Goal: Task Accomplishment & Management: Use online tool/utility

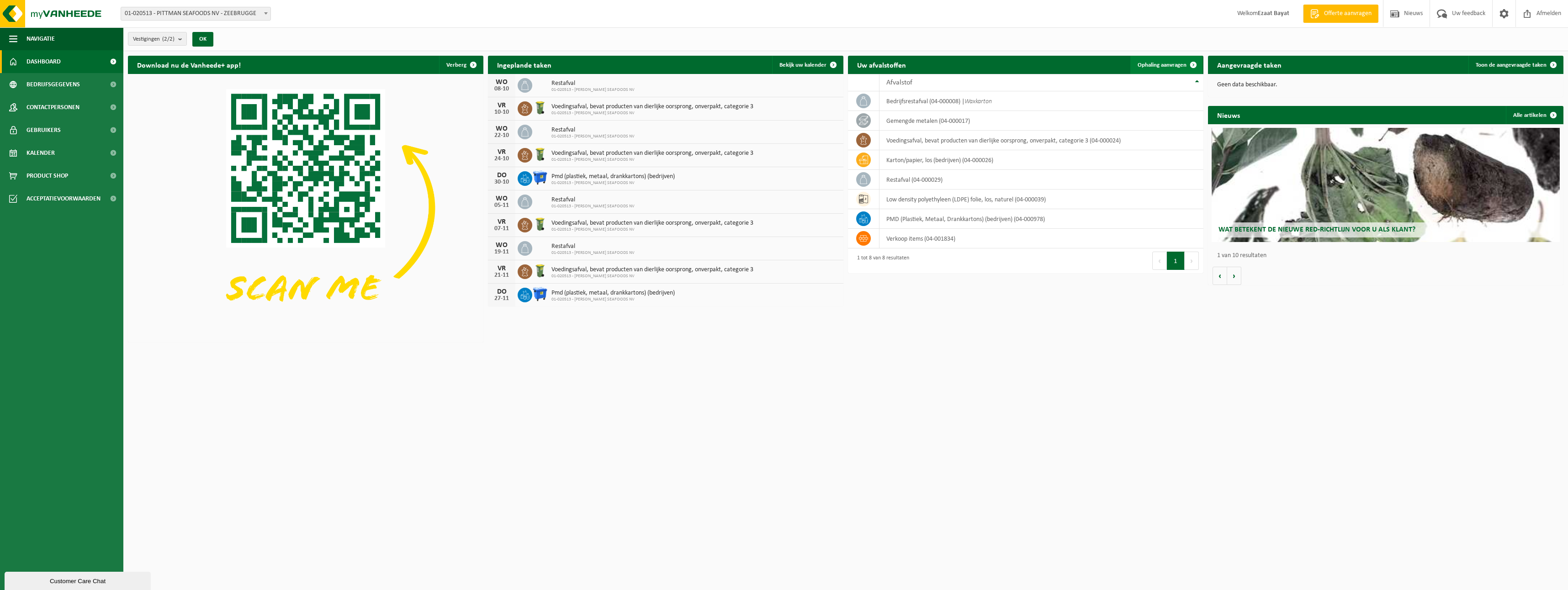
click at [1159, 64] on span "Ophaling aanvragen" at bounding box center [1162, 65] width 49 height 6
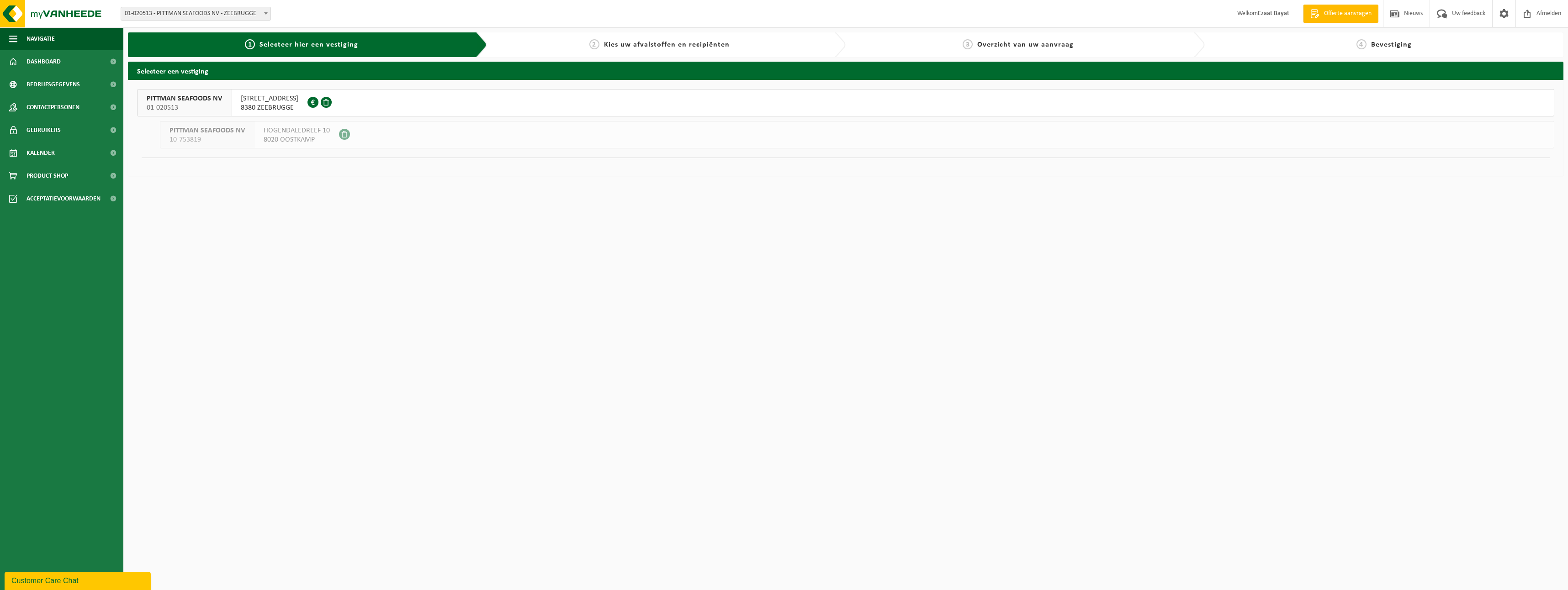
click at [268, 108] on span "8380 ZEEBRUGGE" at bounding box center [270, 108] width 58 height 9
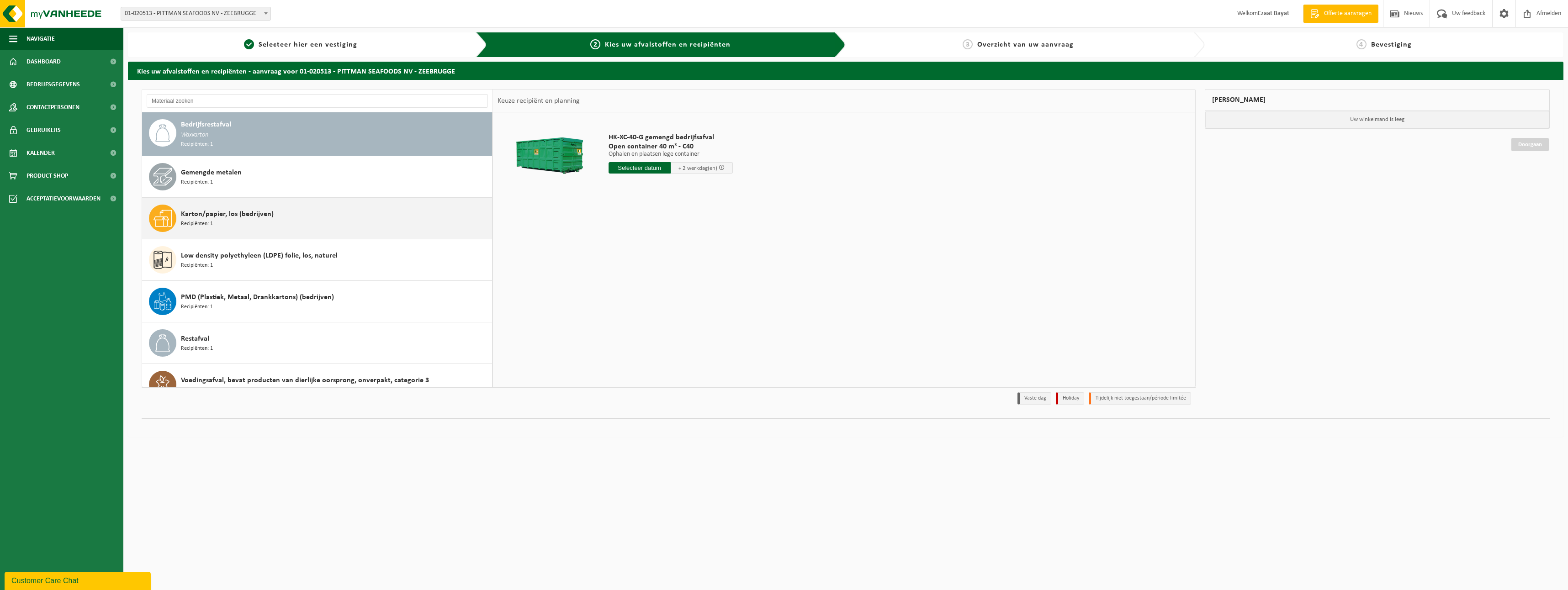
click at [239, 226] on div "Karton/papier, los (bedrijven) Recipiënten: 1" at bounding box center [335, 218] width 309 height 27
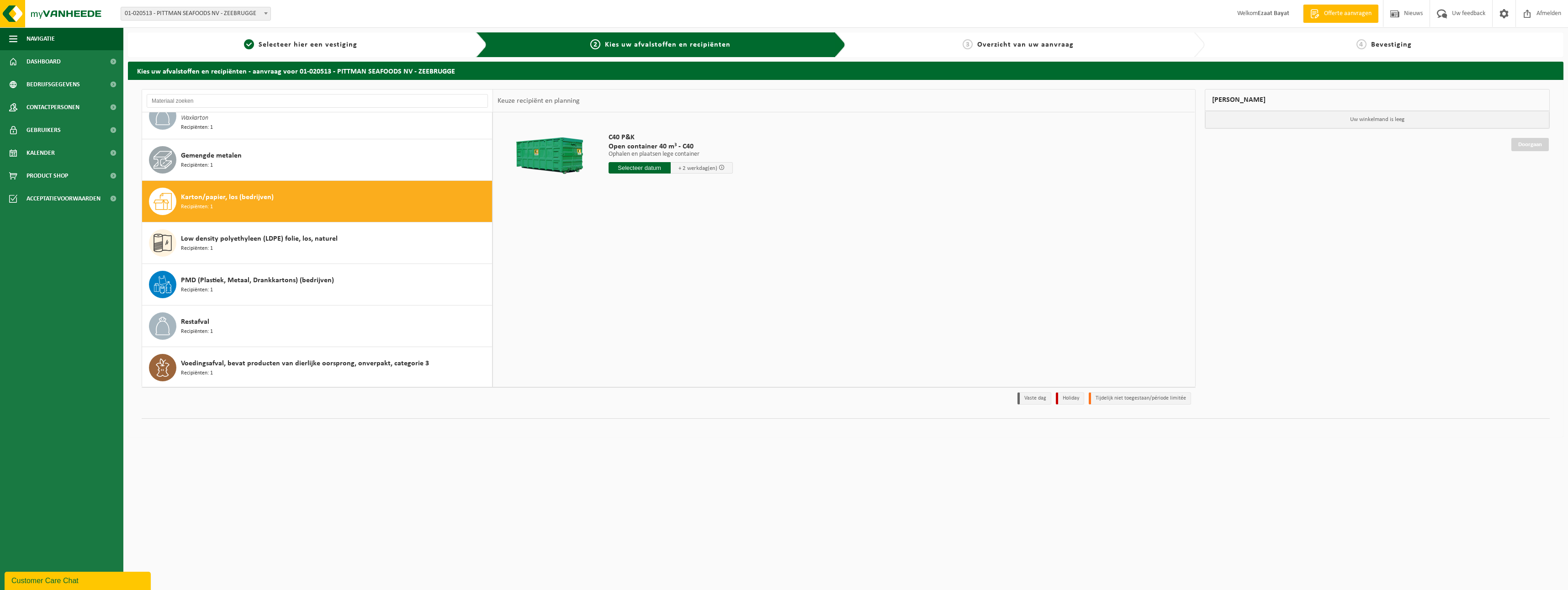
click at [659, 169] on input "text" at bounding box center [640, 167] width 62 height 12
click at [665, 234] on div "9" at bounding box center [665, 234] width 16 height 15
type input "Van 2025-10-09"
click at [536, 241] on span "Containernummer toevoegen(optioneel)" at bounding box center [553, 239] width 103 height 6
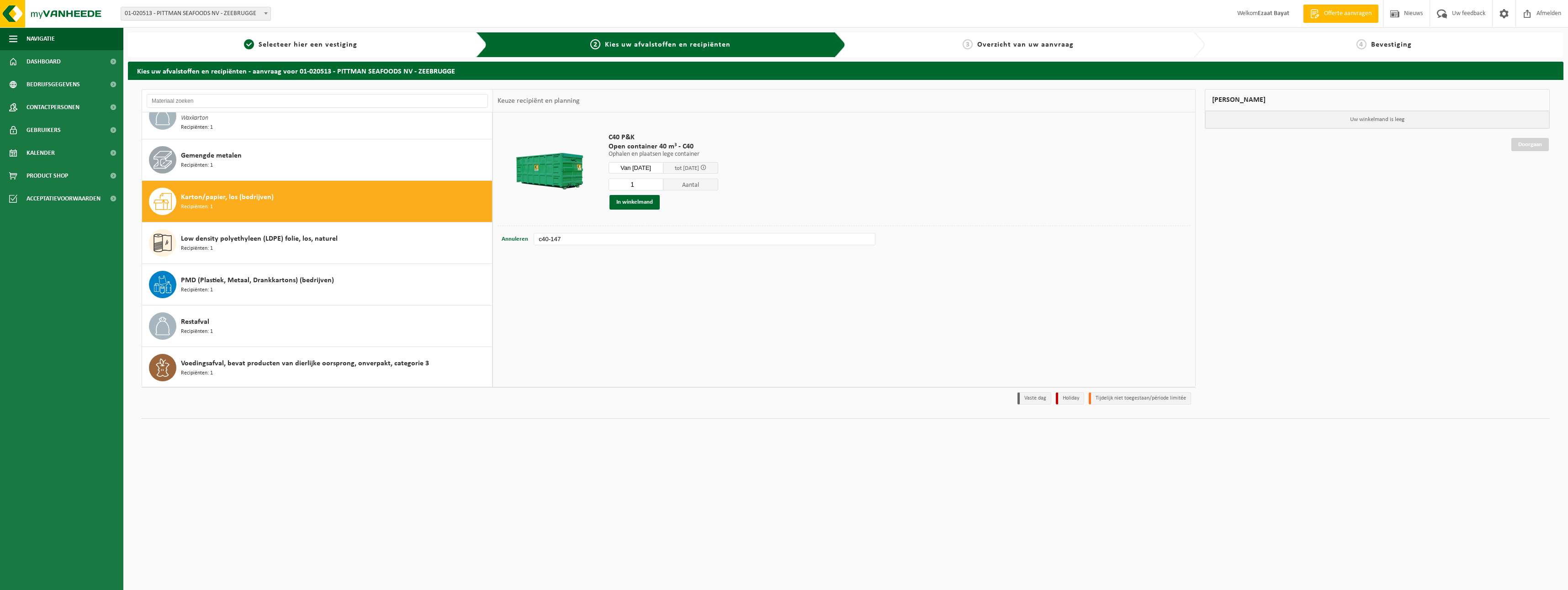
type input "c40-147"
click at [643, 193] on div "1 Aantal In winkelmand" at bounding box center [663, 194] width 110 height 32
click at [642, 199] on button "In winkelmand" at bounding box center [634, 202] width 51 height 15
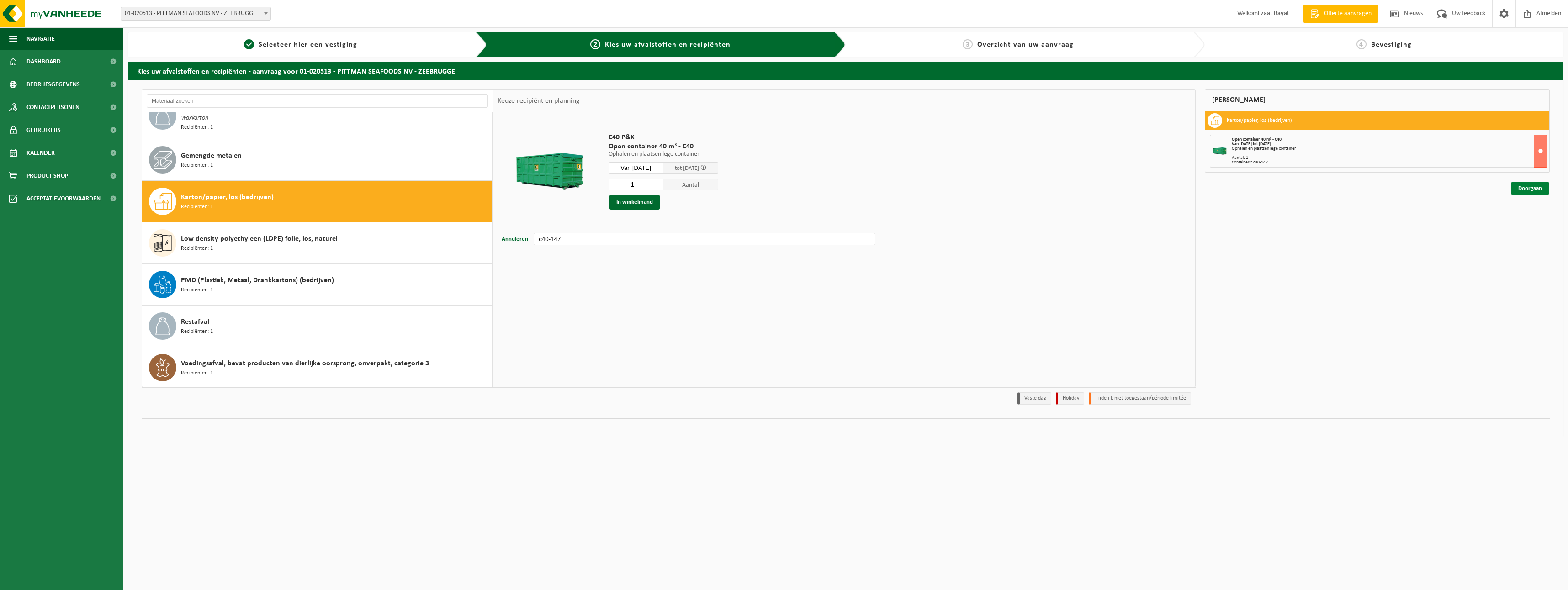
click at [1528, 185] on link "Doorgaan" at bounding box center [1530, 189] width 38 height 13
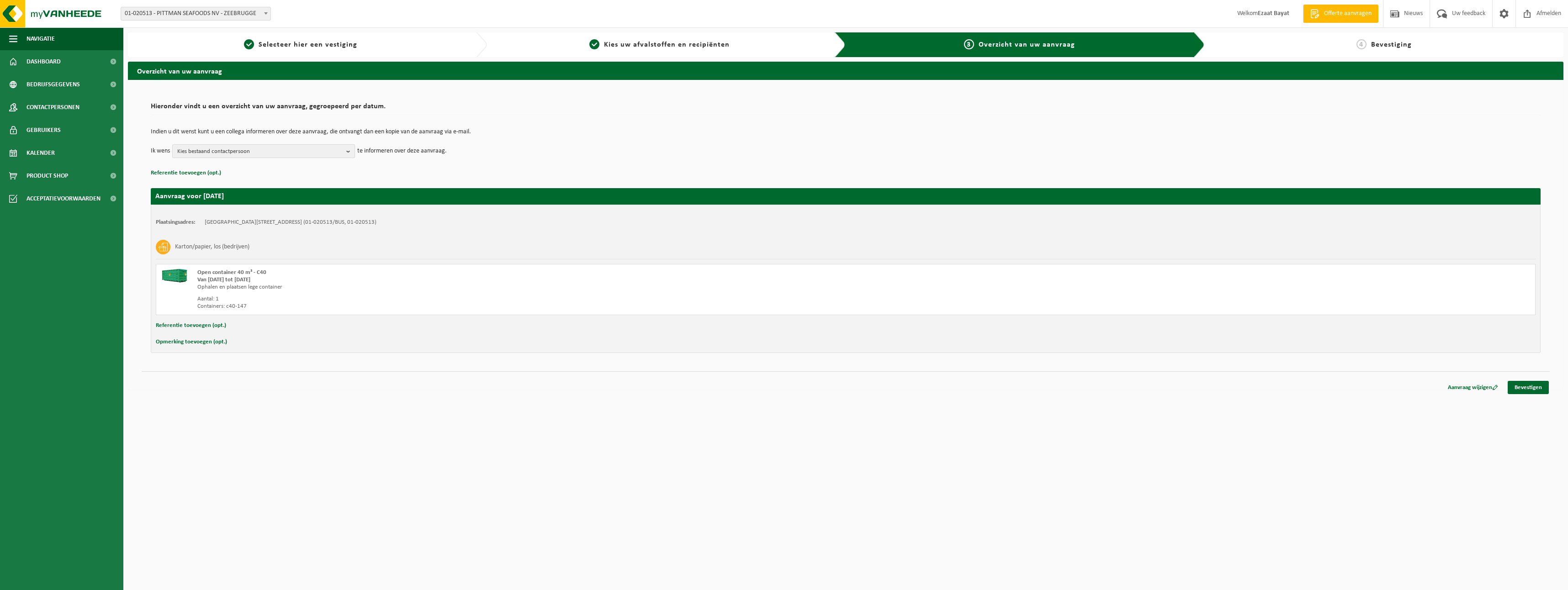
click at [338, 148] on span "Kies bestaand contactpersoon" at bounding box center [260, 151] width 166 height 14
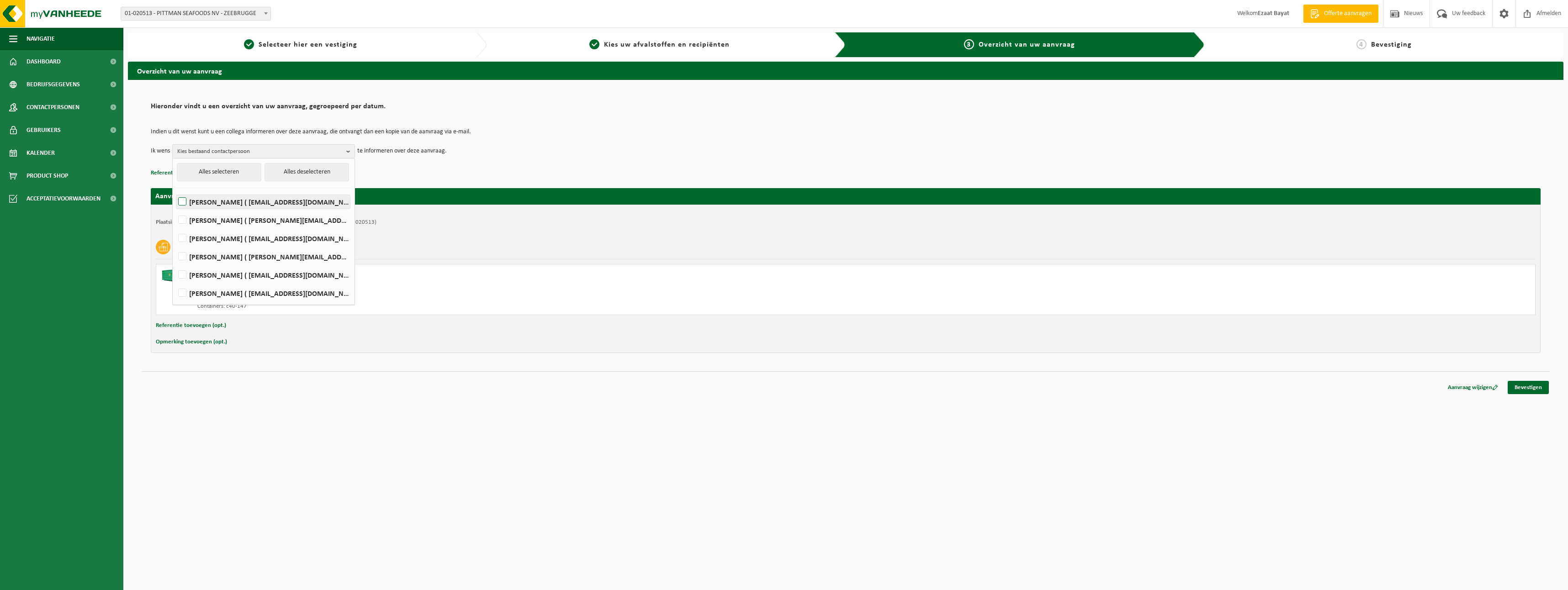
click at [185, 200] on label "Xander Hubert ( xander.hubert@pittmanseafoods.com )" at bounding box center [263, 201] width 173 height 14
click at [175, 190] on input "Xander Hubert ( xander.hubert@pittmanseafoods.com )" at bounding box center [175, 190] width 1 height 1
checkbox input "true"
click at [1527, 389] on link "Bevestigen" at bounding box center [1528, 387] width 41 height 13
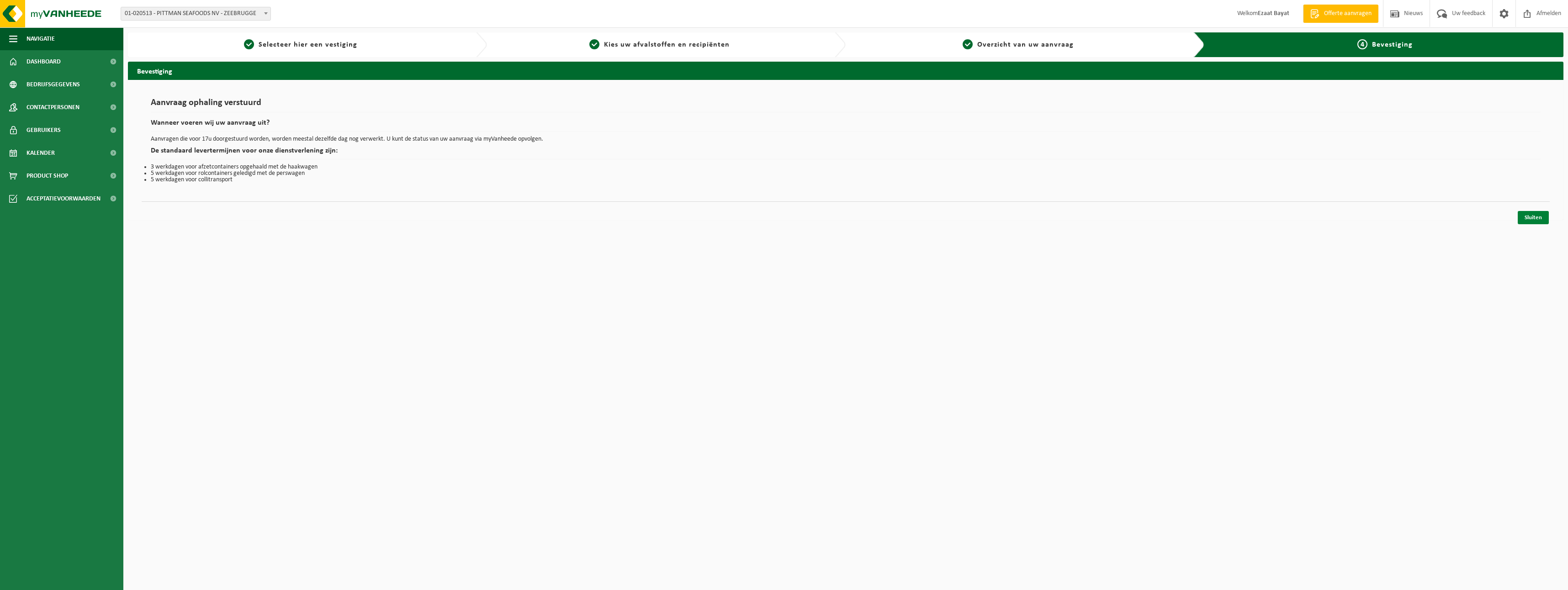
click at [1533, 221] on link "Sluiten" at bounding box center [1533, 218] width 31 height 13
